Goal: Task Accomplishment & Management: Use online tool/utility

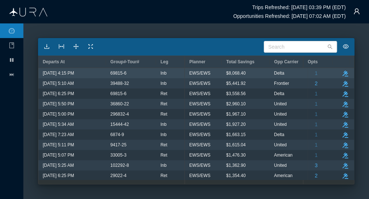
click at [227, 77] on span "$8,068.40" at bounding box center [235, 73] width 19 height 10
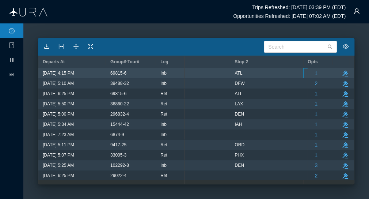
scroll to position [0, 463]
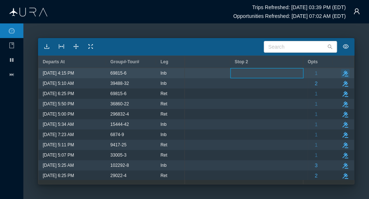
click at [344, 72] on button "take-action" at bounding box center [345, 73] width 9 height 9
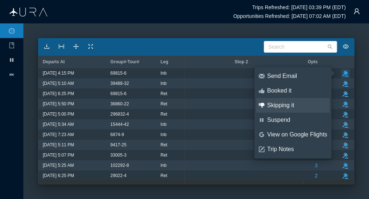
click at [283, 103] on div "Skipping it" at bounding box center [297, 105] width 60 height 8
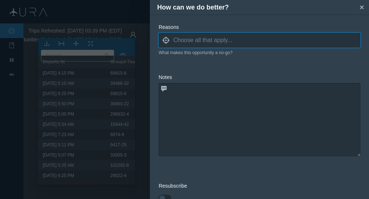
click at [205, 43] on input at bounding box center [266, 40] width 187 height 11
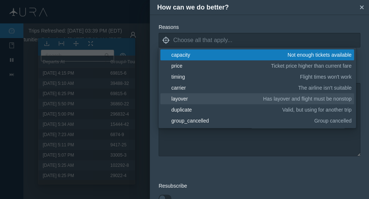
click at [187, 101] on div "layover" at bounding box center [215, 98] width 89 height 7
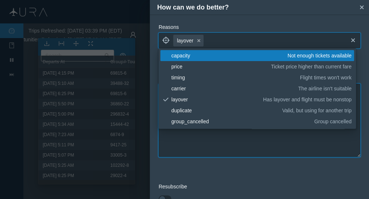
click at [190, 148] on textarea at bounding box center [260, 120] width 202 height 73
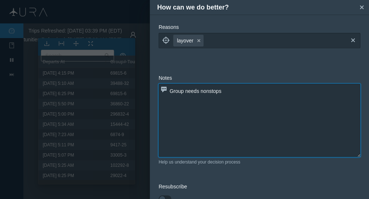
scroll to position [53, 0]
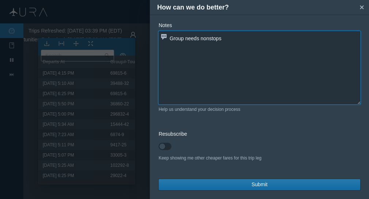
type textarea "Group needs nonstops"
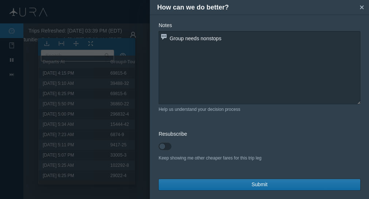
click at [225, 183] on button "Submit" at bounding box center [260, 184] width 202 height 11
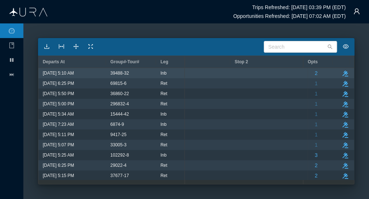
click at [108, 76] on div "39488-32" at bounding box center [131, 73] width 50 height 10
click at [132, 76] on div "39488-32" at bounding box center [130, 73] width 41 height 10
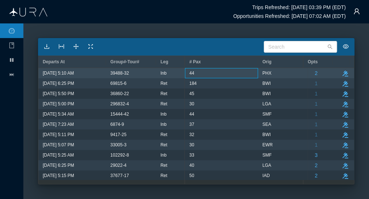
scroll to position [0, 0]
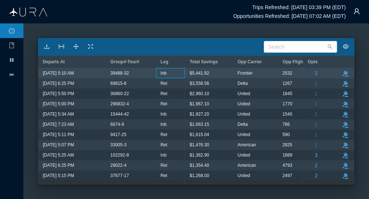
click at [184, 70] on div "Inb" at bounding box center [170, 73] width 29 height 10
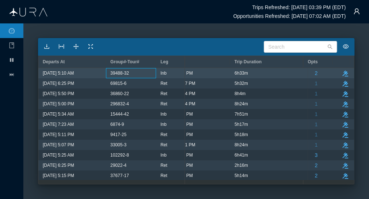
click at [184, 70] on div "Inb" at bounding box center [170, 73] width 29 height 10
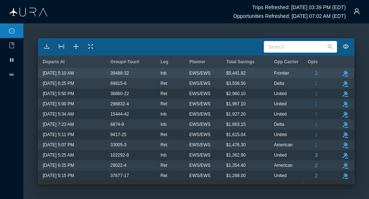
click at [194, 72] on span "EWS/EWS" at bounding box center [199, 73] width 21 height 10
click at [315, 76] on span "2" at bounding box center [316, 73] width 3 height 10
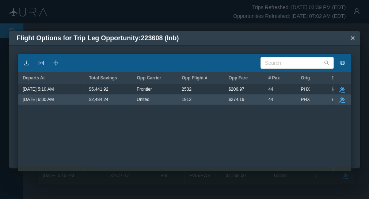
click at [218, 101] on div "1912" at bounding box center [201, 100] width 38 height 10
click at [94, 95] on span "$2,484.24" at bounding box center [98, 100] width 19 height 10
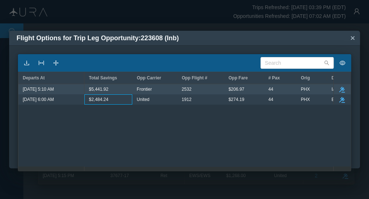
click at [105, 91] on span "$5,441.92" at bounding box center [98, 89] width 19 height 10
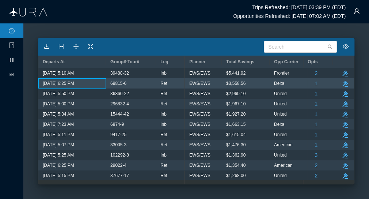
click at [61, 82] on span "[DATE] 6:25 PM" at bounding box center [58, 84] width 31 height 10
click at [342, 82] on icon "button" at bounding box center [345, 84] width 6 height 6
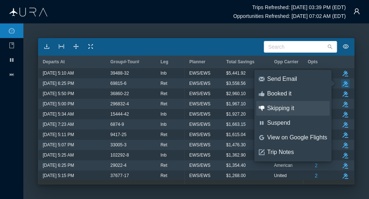
click at [295, 106] on div "Skipping it" at bounding box center [297, 108] width 60 height 8
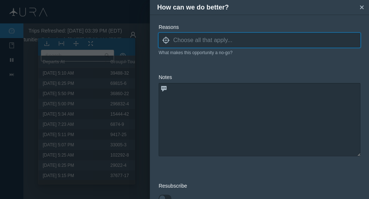
click at [195, 38] on input at bounding box center [266, 40] width 187 height 11
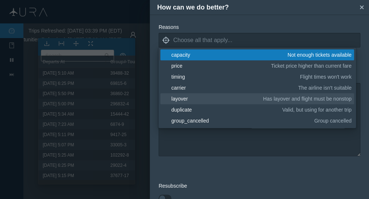
click at [185, 99] on div "layover" at bounding box center [215, 98] width 89 height 7
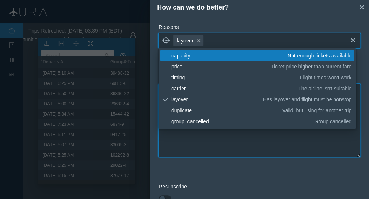
click at [183, 143] on textarea at bounding box center [260, 120] width 202 height 73
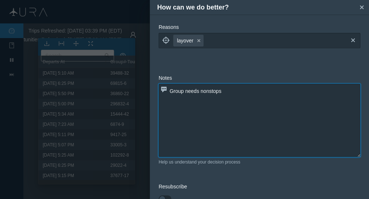
scroll to position [53, 0]
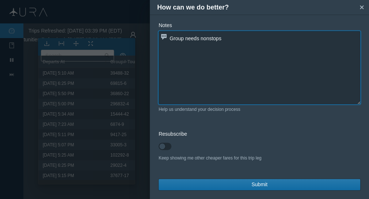
type textarea "Group needs nonstops"
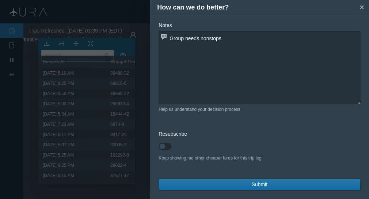
click at [240, 189] on button "Submit" at bounding box center [260, 184] width 202 height 11
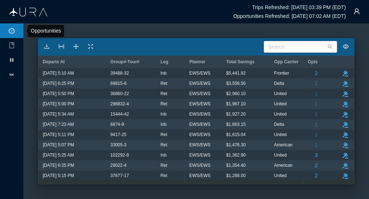
click at [16, 35] on li at bounding box center [11, 30] width 23 height 15
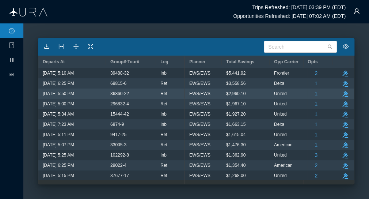
click at [74, 92] on span "[DATE] 5:50 PM" at bounding box center [58, 94] width 31 height 10
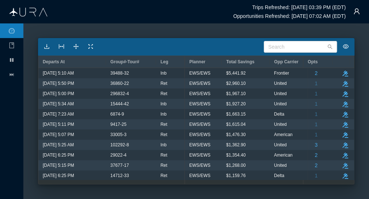
click at [204, 102] on span "EWS/EWS" at bounding box center [199, 104] width 21 height 10
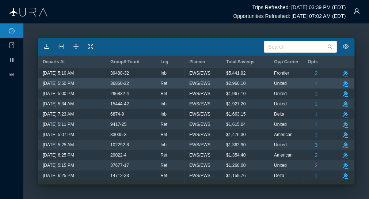
click at [201, 85] on span "EWS/EWS" at bounding box center [199, 84] width 21 height 10
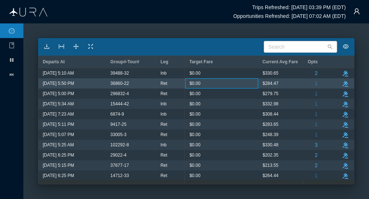
scroll to position [0, 363]
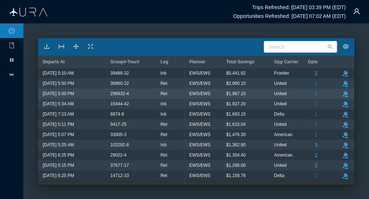
click at [302, 90] on div "United" at bounding box center [292, 94] width 36 height 10
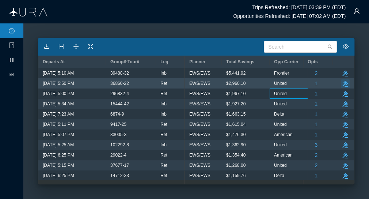
click at [343, 83] on icon "button" at bounding box center [345, 84] width 6 height 6
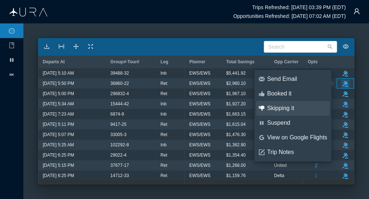
click at [292, 109] on div "Skipping it" at bounding box center [297, 108] width 60 height 8
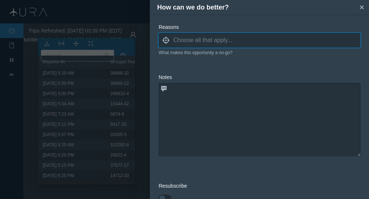
click at [231, 46] on div at bounding box center [266, 41] width 187 height 13
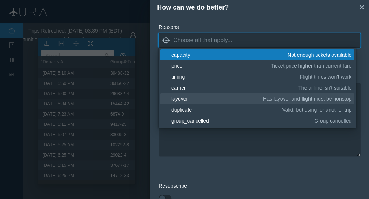
click at [192, 98] on div "layover" at bounding box center [215, 98] width 89 height 7
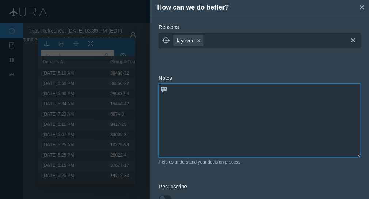
click at [210, 136] on textarea at bounding box center [260, 120] width 202 height 73
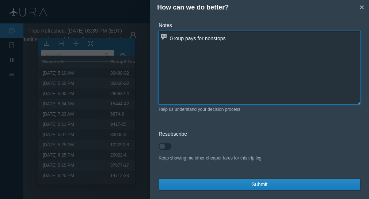
type textarea "Group pays for nonstops"
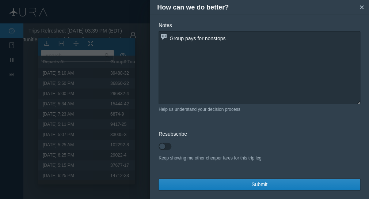
click at [228, 177] on form "Reasons locate layover small-cross cross What makes this opportunity a no-go? N…" at bounding box center [260, 80] width 202 height 219
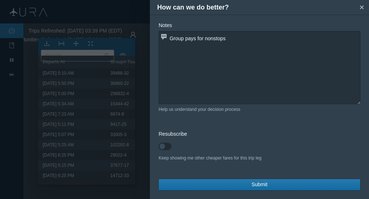
click at [222, 187] on button "Submit" at bounding box center [260, 184] width 202 height 11
